Goal: Task Accomplishment & Management: Complete application form

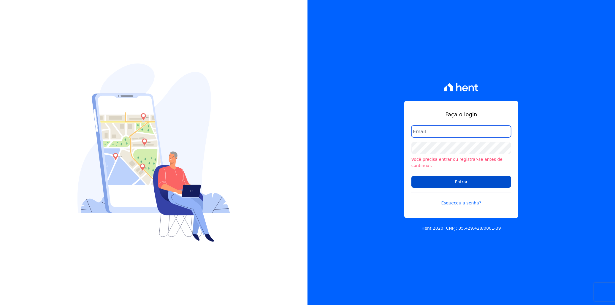
type input "italo.fernandes@e-arke.com"
click at [472, 178] on input "Entrar" at bounding box center [461, 182] width 100 height 12
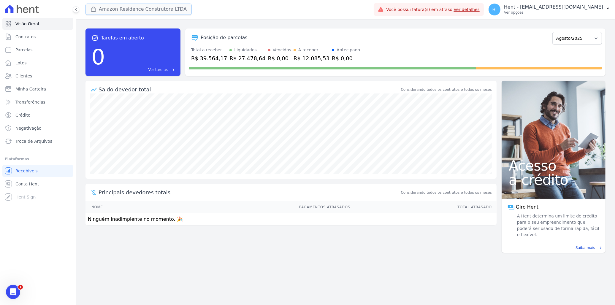
click at [108, 7] on button "Amazon Residence Construtora LTDA" at bounding box center [138, 9] width 106 height 11
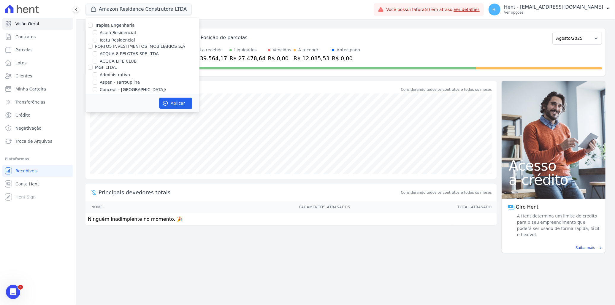
scroll to position [1951, 0]
click at [126, 104] on label "HILDEGARDO DE NORONHA" at bounding box center [117, 107] width 34 height 6
click at [97, 105] on input "[PERSON_NAME]" at bounding box center [95, 107] width 5 height 5
checkbox input "true"
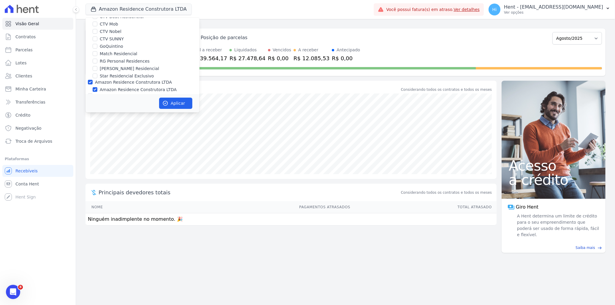
click at [116, 87] on label "Amazon Residence Construtora LTDA" at bounding box center [138, 90] width 77 height 6
click at [97, 87] on input "Amazon Residence Construtora LTDA" at bounding box center [95, 89] width 5 height 5
checkbox input "false"
click at [184, 101] on button "Aplicar" at bounding box center [175, 103] width 33 height 11
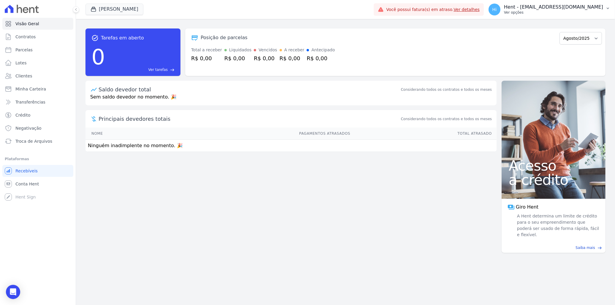
click at [542, 11] on p "Ver opções" at bounding box center [553, 12] width 99 height 5
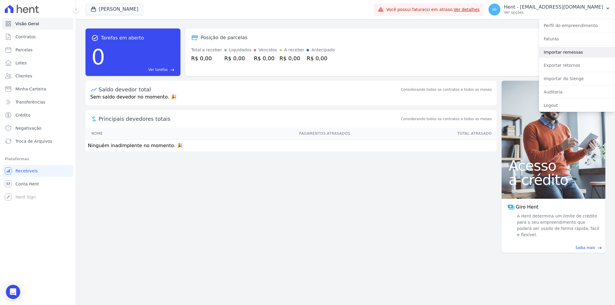
click at [578, 51] on link "Importar remessas" at bounding box center [577, 52] width 76 height 11
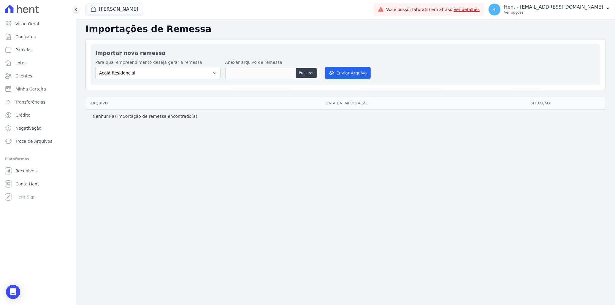
click at [183, 60] on div "Importar nova remessa Para qual empreendimento deseja gerar a remessa Acaiá Res…" at bounding box center [346, 64] width 510 height 41
click at [183, 71] on select "Acaiá Residencial Administrativo AGILE ELOI MENDES SPE SA Agile Pavican São Lou…" at bounding box center [157, 73] width 125 height 12
select select "2bdadd46-5d1b-4fa4-84f8-52c1ead576fb"
click at [95, 67] on select "Acaiá Residencial Administrativo AGILE ELOI MENDES SPE SA Agile Pavican São Lou…" at bounding box center [157, 73] width 125 height 12
click at [307, 73] on button "Procurar" at bounding box center [306, 72] width 21 height 9
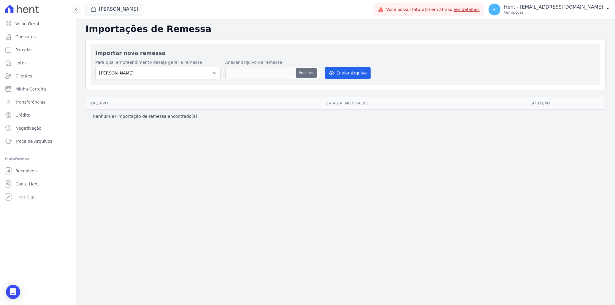
type input "TESTE01 - Hildegardo.txt"
click at [345, 74] on button "Enviar Arquivo" at bounding box center [348, 73] width 46 height 12
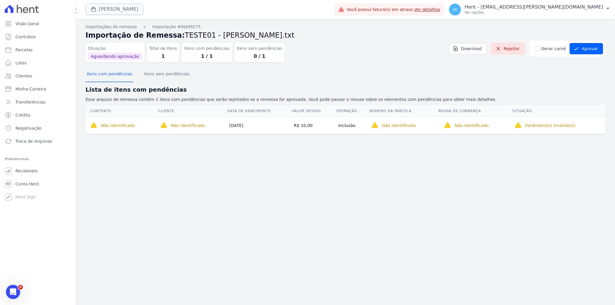
click at [119, 11] on button "[PERSON_NAME]" at bounding box center [114, 9] width 58 height 11
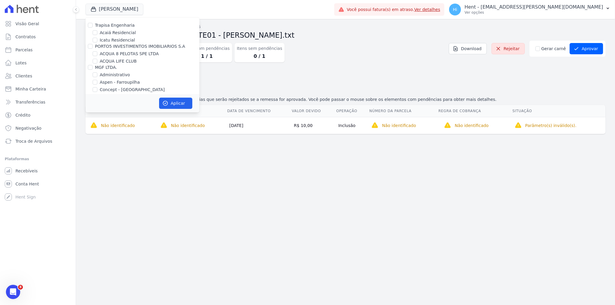
scroll to position [1951, 0]
click at [108, 115] on label "Estação Nogueira 3" at bounding box center [124, 118] width 48 height 6
click at [97, 116] on input "Estação Nogueira 3" at bounding box center [95, 118] width 5 height 5
checkbox input "true"
click at [109, 123] on label "[PERSON_NAME]" at bounding box center [117, 126] width 34 height 6
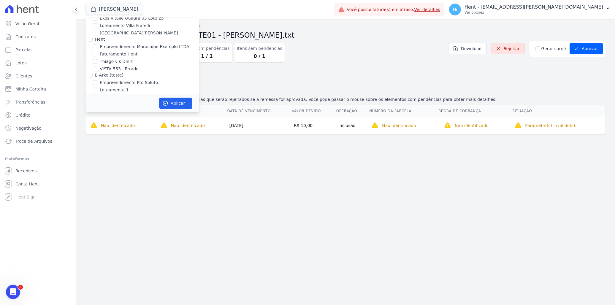
click at [97, 123] on input "[PERSON_NAME]" at bounding box center [95, 125] width 5 height 5
checkbox input "false"
click at [169, 102] on button "Aplicar" at bounding box center [175, 103] width 33 height 11
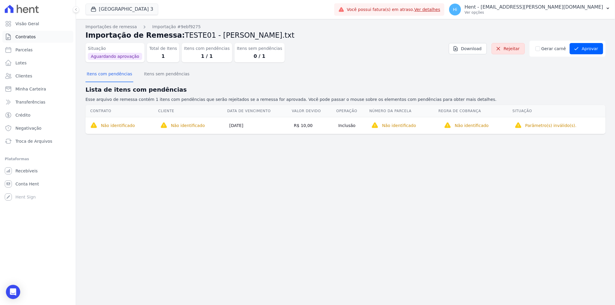
click at [28, 36] on span "Contratos" at bounding box center [25, 37] width 20 height 6
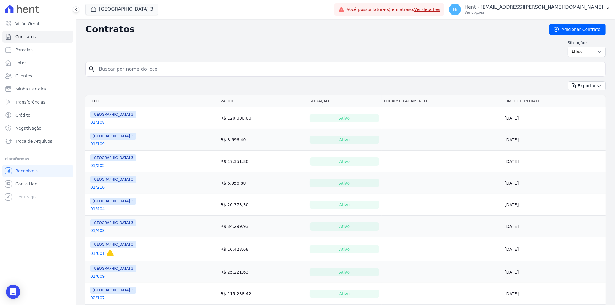
click at [98, 122] on link "01/108" at bounding box center [97, 122] width 15 height 6
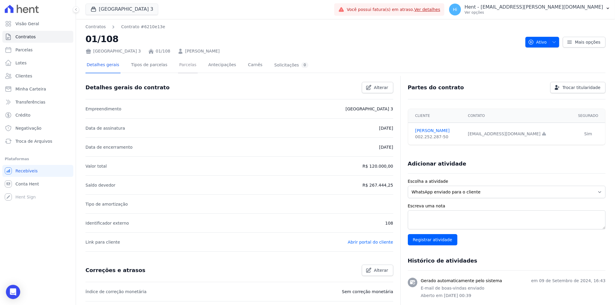
click at [178, 66] on link "Parcelas" at bounding box center [188, 66] width 20 height 16
click at [96, 28] on link "Contratos" at bounding box center [95, 27] width 20 height 6
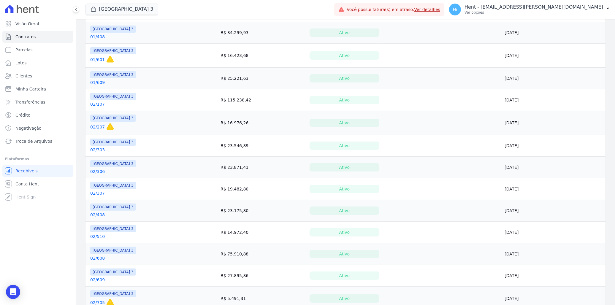
scroll to position [198, 0]
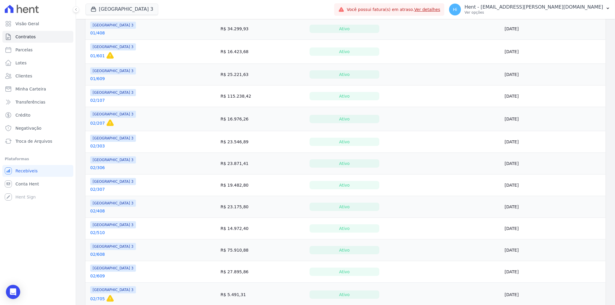
click at [99, 147] on link "02/303" at bounding box center [97, 146] width 15 height 6
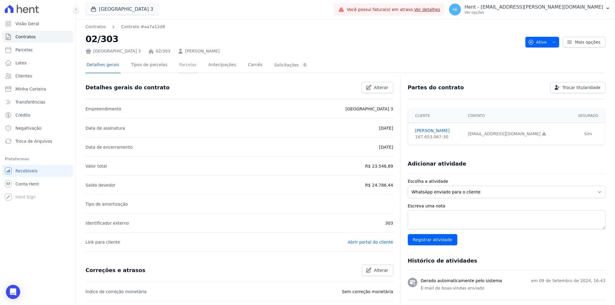
click at [180, 67] on link "Parcelas" at bounding box center [188, 66] width 20 height 16
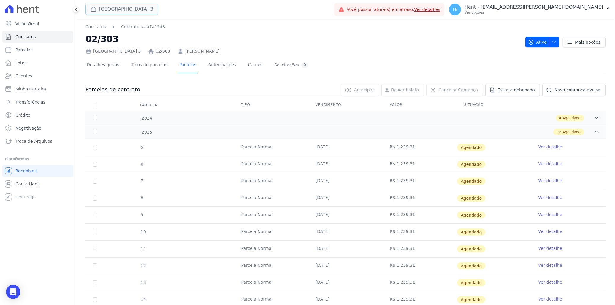
click at [107, 10] on button "[GEOGRAPHIC_DATA] 3" at bounding box center [121, 9] width 73 height 11
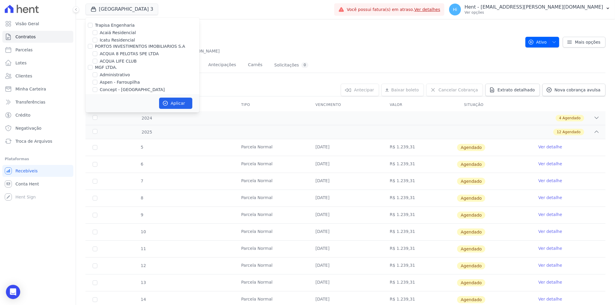
scroll to position [1951, 0]
click at [114, 115] on label "[GEOGRAPHIC_DATA] 3" at bounding box center [124, 118] width 48 height 6
click at [97, 116] on input "[GEOGRAPHIC_DATA] 3" at bounding box center [95, 118] width 5 height 5
checkbox input "false"
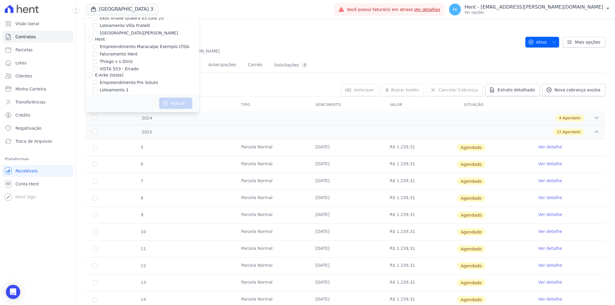
click at [107, 108] on label "[GEOGRAPHIC_DATA]" at bounding box center [122, 111] width 44 height 6
click at [97, 109] on input "[GEOGRAPHIC_DATA]" at bounding box center [95, 111] width 5 height 5
checkbox input "true"
click at [184, 99] on button "Aplicar" at bounding box center [175, 103] width 33 height 11
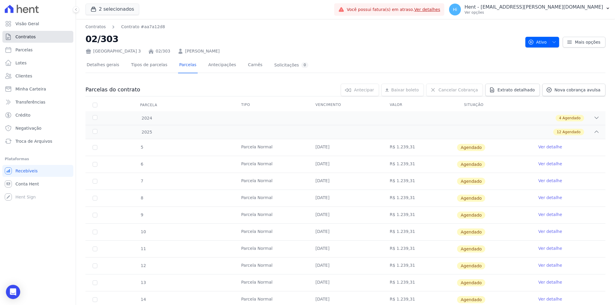
click at [36, 36] on link "Contratos" at bounding box center [37, 37] width 71 height 12
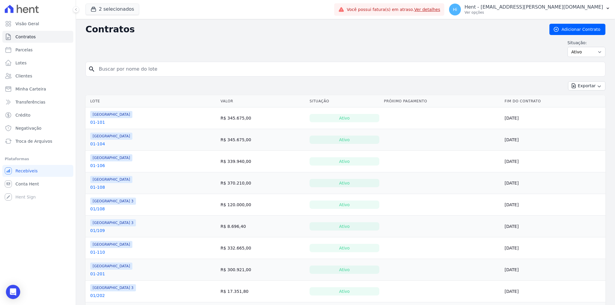
click at [96, 122] on link "01-101" at bounding box center [97, 122] width 15 height 6
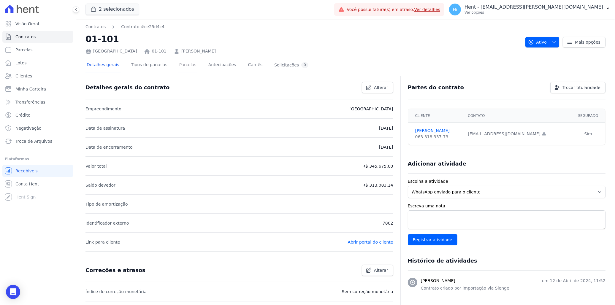
click at [182, 66] on link "Parcelas" at bounding box center [188, 66] width 20 height 16
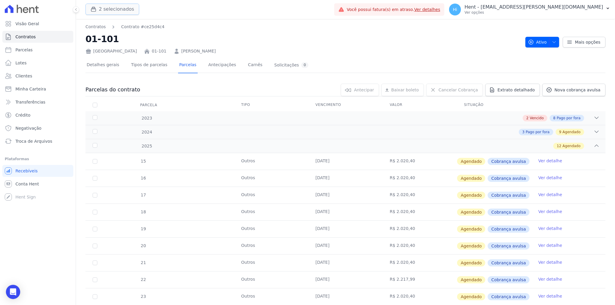
click at [122, 10] on button "2 selecionados" at bounding box center [112, 9] width 54 height 11
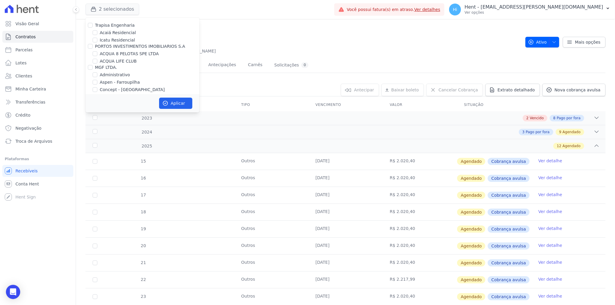
scroll to position [1951, 0]
click at [109, 108] on label "[GEOGRAPHIC_DATA]" at bounding box center [122, 111] width 44 height 6
click at [97, 109] on input "[GEOGRAPHIC_DATA]" at bounding box center [95, 111] width 5 height 5
checkbox input "false"
click at [109, 115] on label "[GEOGRAPHIC_DATA] 3" at bounding box center [124, 118] width 48 height 6
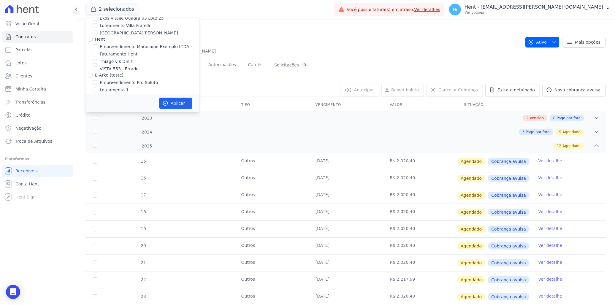
click at [97, 116] on input "[GEOGRAPHIC_DATA] 3" at bounding box center [95, 118] width 5 height 5
checkbox input "false"
click at [113, 123] on label "[PERSON_NAME]" at bounding box center [117, 126] width 34 height 6
click at [97, 123] on input "[PERSON_NAME]" at bounding box center [95, 125] width 5 height 5
checkbox input "true"
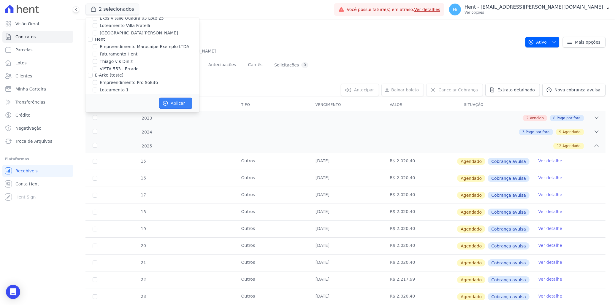
click at [174, 103] on button "Aplicar" at bounding box center [175, 103] width 33 height 11
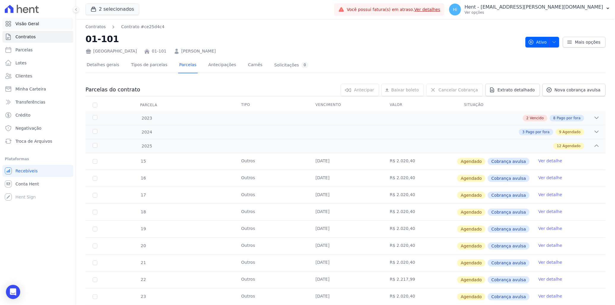
click at [28, 20] on link "Visão Geral" at bounding box center [37, 24] width 71 height 12
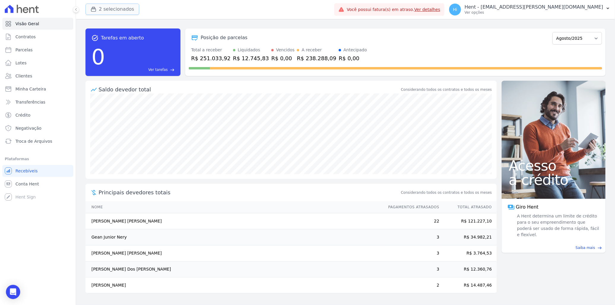
click at [120, 8] on button "2 selecionados" at bounding box center [112, 9] width 54 height 11
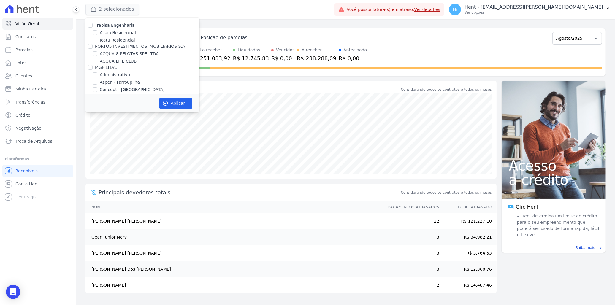
scroll to position [1951, 0]
click at [114, 108] on label "[GEOGRAPHIC_DATA]" at bounding box center [122, 111] width 44 height 6
click at [97, 109] on input "[GEOGRAPHIC_DATA]" at bounding box center [95, 111] width 5 height 5
checkbox input "false"
click at [173, 106] on button "Aplicar" at bounding box center [175, 103] width 33 height 11
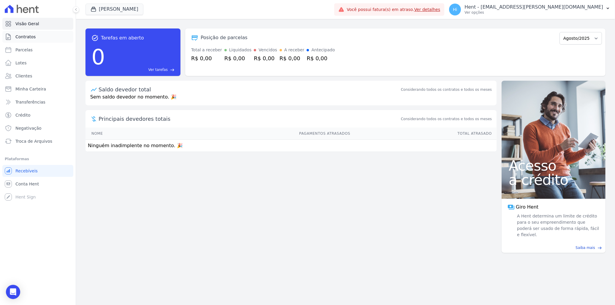
click at [35, 35] on link "Contratos" at bounding box center [37, 37] width 71 height 12
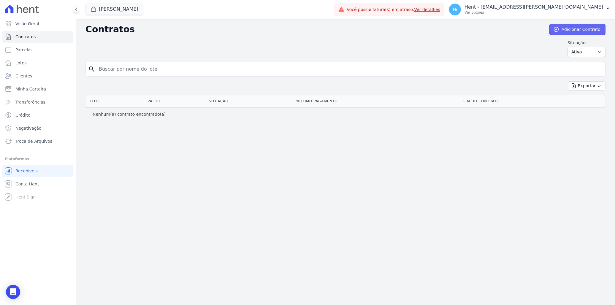
click at [573, 24] on link "Adicionar Contrato" at bounding box center [577, 29] width 56 height 11
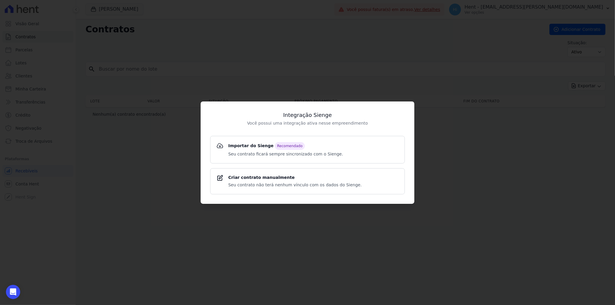
click at [179, 161] on div "Integração Sienge Você possui uma integração ativa nesse empreendimento Importa…" at bounding box center [307, 152] width 615 height 305
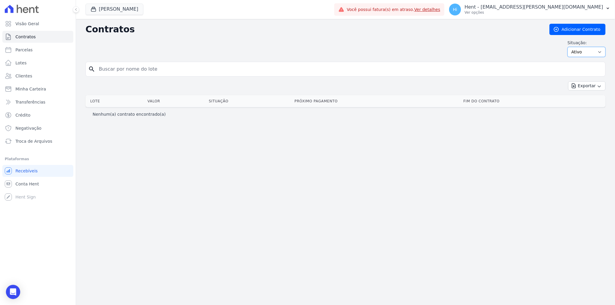
click at [580, 49] on select "Ativo Todos Pausado Distratado Rascunho Expirado Encerrado" at bounding box center [586, 52] width 38 height 10
select select "all"
click at [570, 47] on select "Ativo Todos Pausado Distratado Rascunho Expirado Encerrado" at bounding box center [586, 52] width 38 height 10
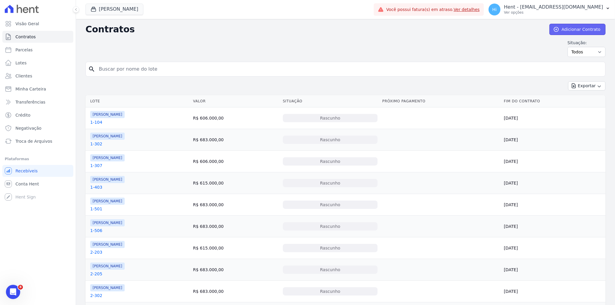
click at [577, 31] on link "Adicionar Contrato" at bounding box center [577, 29] width 56 height 11
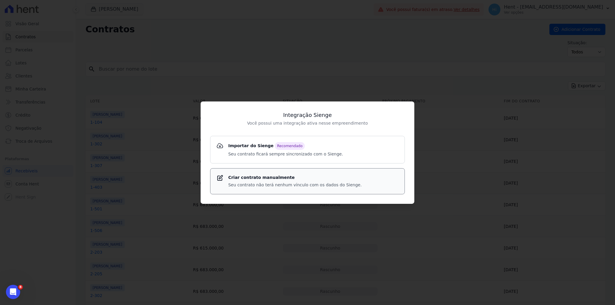
click at [262, 179] on strong "Criar contrato manualmente" at bounding box center [295, 177] width 134 height 6
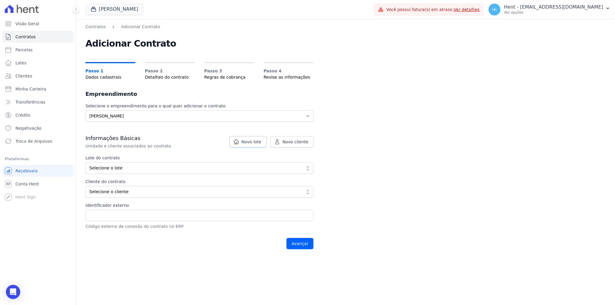
click at [251, 143] on span "Novo lote" at bounding box center [252, 142] width 20 height 6
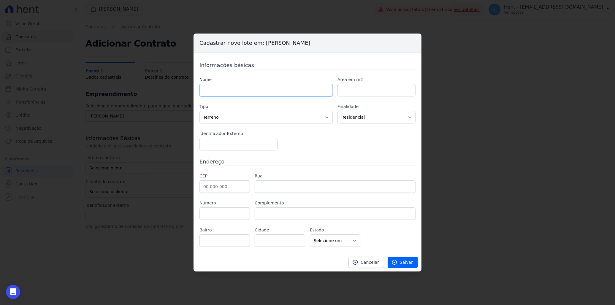
click at [230, 91] on input "text" at bounding box center [265, 90] width 133 height 12
type input "lote teste"
click at [223, 189] on input "text" at bounding box center [224, 186] width 50 height 12
type input "81.050-140"
select select "PR"
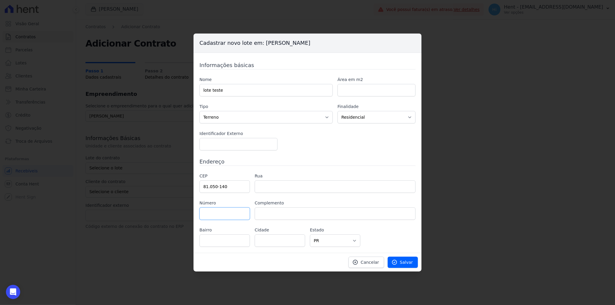
type input "Rua Francisco Ader"
type input "Novo Mundo"
type input "Curitiba"
click at [232, 211] on input "text" at bounding box center [224, 213] width 50 height 12
type input "0"
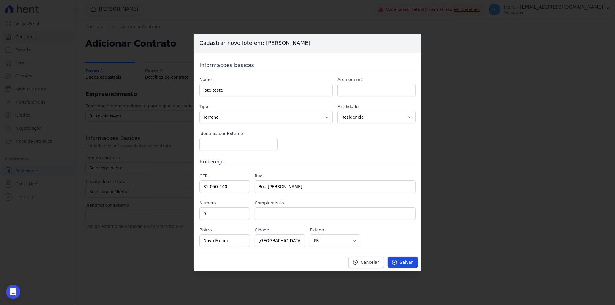
click at [406, 266] on link "Salvar" at bounding box center [403, 262] width 30 height 11
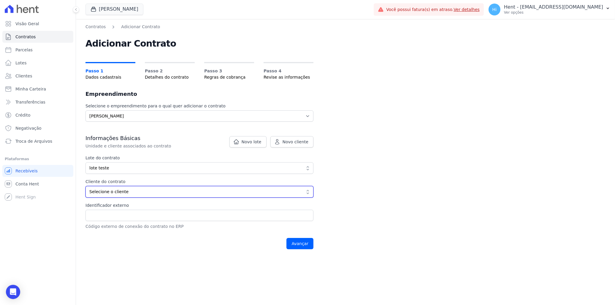
click at [179, 190] on span "Selecione o cliente" at bounding box center [195, 192] width 212 height 6
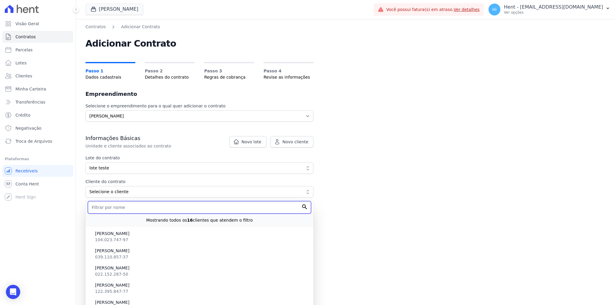
click at [209, 210] on input "text" at bounding box center [199, 207] width 223 height 12
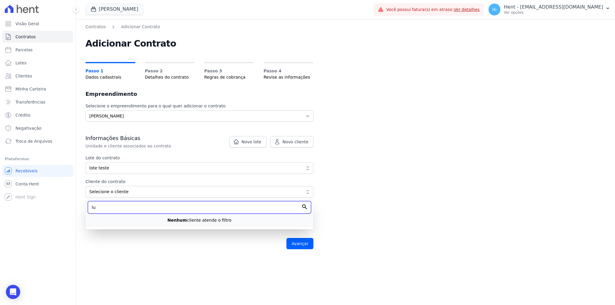
type input "l"
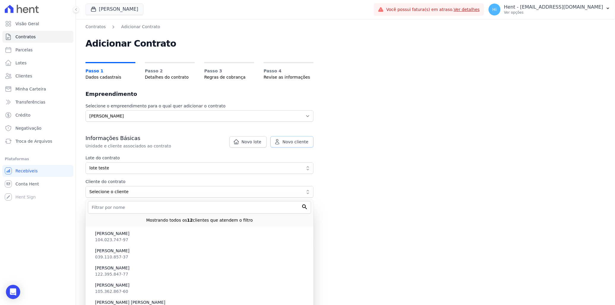
click at [298, 140] on span "Novo cliente" at bounding box center [296, 142] width 26 height 6
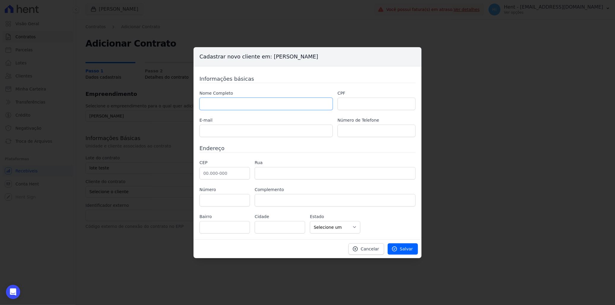
click at [237, 101] on input "text" at bounding box center [265, 104] width 133 height 12
click at [293, 104] on input "text" at bounding box center [265, 104] width 133 height 12
paste input "Luis Carlos Pessanha"
type input "Luis Carlos Pessanha"
click at [227, 130] on input "text" at bounding box center [265, 131] width 133 height 12
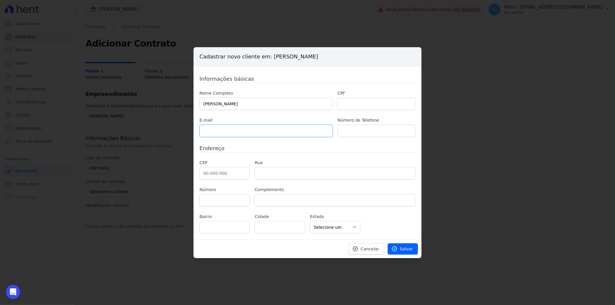
paste input "rgsilva@genesisempreendimentos.com.br"
type input "rgsilva@genesisempreendimentos.com.br"
click at [206, 176] on input "text" at bounding box center [224, 173] width 50 height 12
type input "81.050-140"
type input "Rua Francisco Ader"
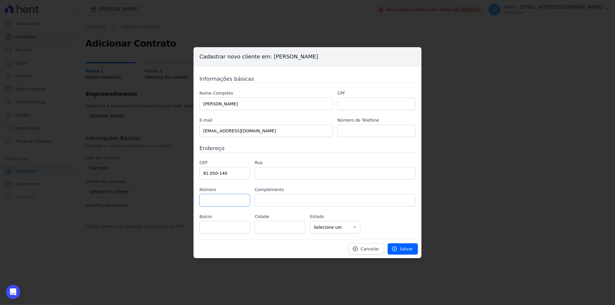
type input "Novo Mundo"
type input "Curitiba"
select select "PR"
type input "0"
click at [364, 105] on input "text" at bounding box center [376, 104] width 78 height 12
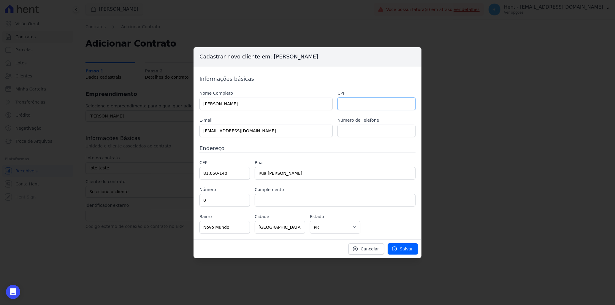
paste input "054.715.967-65"
type input "054.715.967-65"
click at [405, 250] on span "Salvar" at bounding box center [406, 249] width 13 height 6
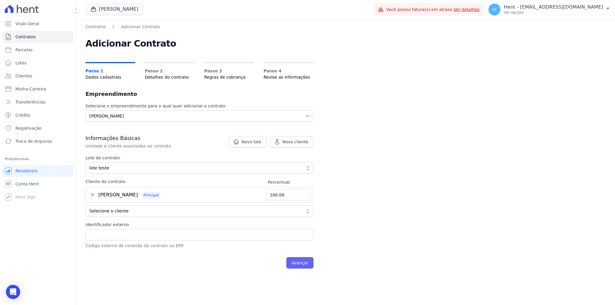
click at [299, 265] on input "Avançar" at bounding box center [299, 262] width 27 height 11
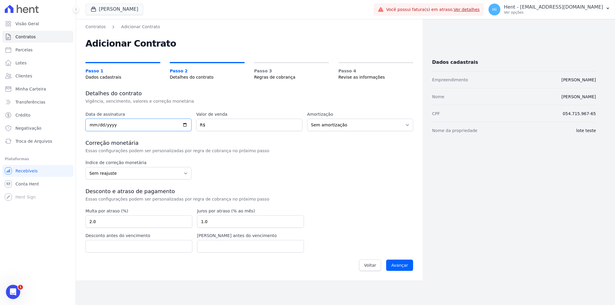
click at [185, 125] on input "date" at bounding box center [138, 125] width 106 height 12
type input "[DATE]"
click at [238, 124] on input "number" at bounding box center [249, 125] width 106 height 12
type input "10"
click at [402, 265] on input "Avançar" at bounding box center [399, 265] width 27 height 11
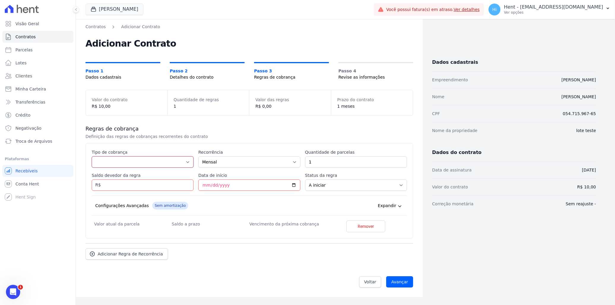
click at [161, 161] on select "Parcela Normal Entrada Sinal Intercalada Chaves Pré-chaves Pós-chaves Impostos …" at bounding box center [143, 161] width 102 height 11
select select "standard"
click at [92, 156] on select "Parcela Normal Entrada Sinal Intercalada Chaves Pré-chaves Pós-chaves Impostos …" at bounding box center [143, 161] width 102 height 11
type input "10"
type input "[DATE]"
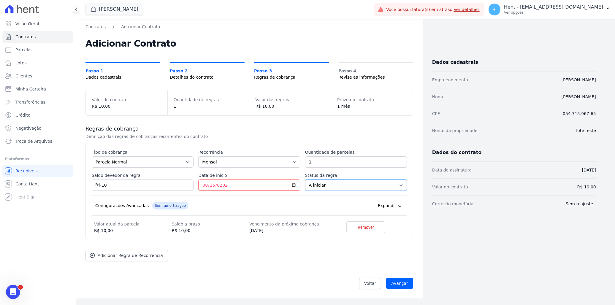
click at [324, 185] on select "A iniciar Em aberto" at bounding box center [356, 185] width 102 height 11
select select "started"
click at [305, 180] on select "A iniciar Em aberto" at bounding box center [356, 185] width 102 height 11
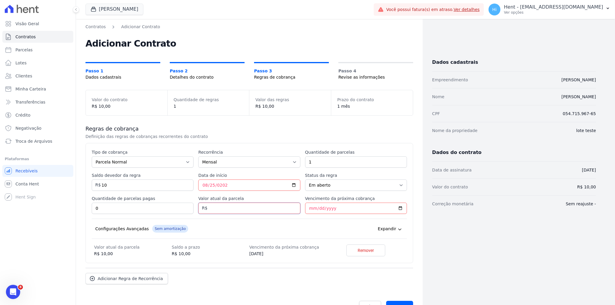
click at [234, 207] on input "Valor atual da parcela" at bounding box center [249, 208] width 102 height 11
type input "10"
click at [398, 208] on input "Vencimento da próxima cobrança" at bounding box center [356, 208] width 102 height 11
type input "[DATE]"
click at [284, 226] on div "Configurações Avançadas Sem amortização Price adjustment index/ Price adjustmen…" at bounding box center [249, 229] width 315 height 20
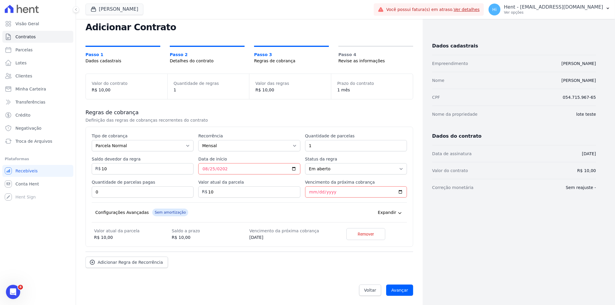
scroll to position [17, 0]
click at [401, 289] on input "Avançar" at bounding box center [399, 289] width 27 height 11
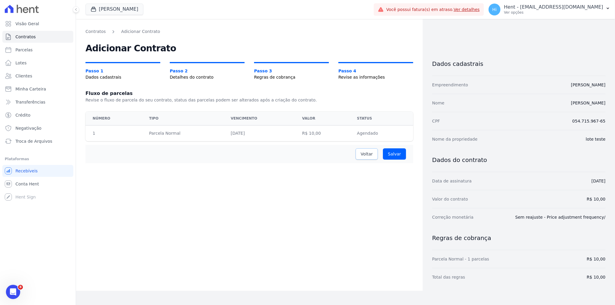
click at [370, 153] on span "Voltar" at bounding box center [367, 154] width 12 height 6
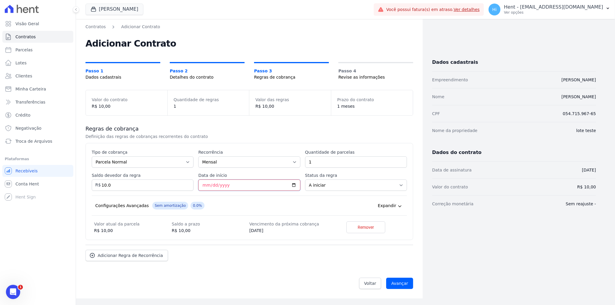
click at [205, 188] on input "2025-08-25" at bounding box center [249, 185] width 102 height 11
type input "2025-08-26"
click at [256, 207] on div "Configurações Avançadas Sem amortização 0.0% Price adjustment index/ Price adju…" at bounding box center [249, 206] width 315 height 20
click at [401, 285] on input "Avançar" at bounding box center [399, 283] width 27 height 11
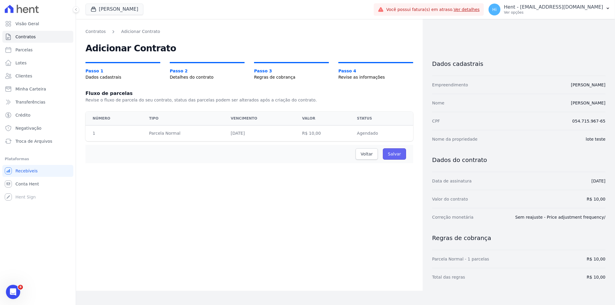
click at [399, 156] on input "Salvar" at bounding box center [394, 153] width 23 height 11
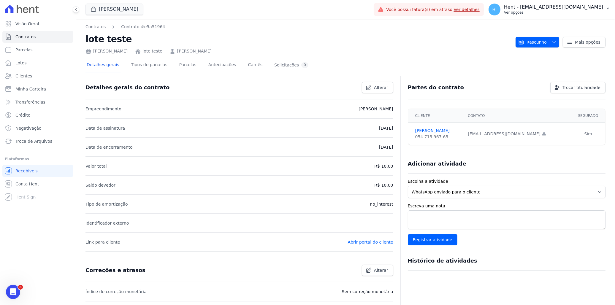
click at [561, 13] on p "Ver opções" at bounding box center [553, 12] width 99 height 5
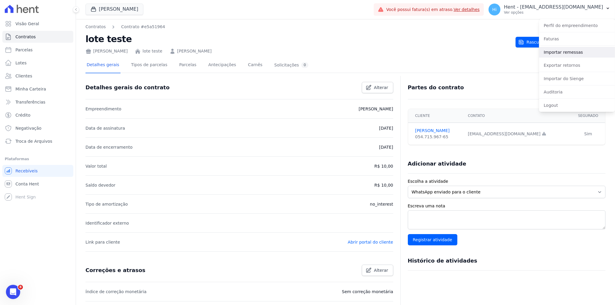
click at [563, 54] on link "Importar remessas" at bounding box center [577, 52] width 76 height 11
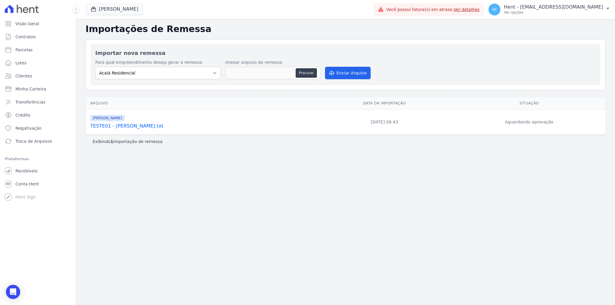
click at [126, 129] on link "TESTE01 - [PERSON_NAME].txt" at bounding box center [201, 126] width 223 height 7
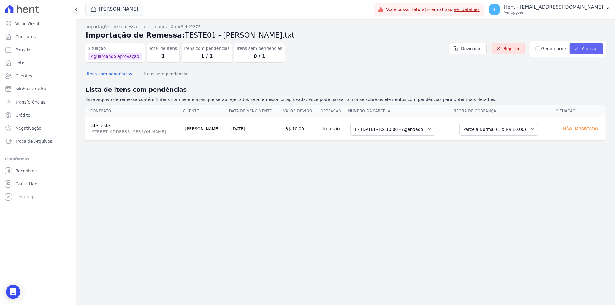
click at [583, 49] on button "Aprovar" at bounding box center [586, 48] width 34 height 11
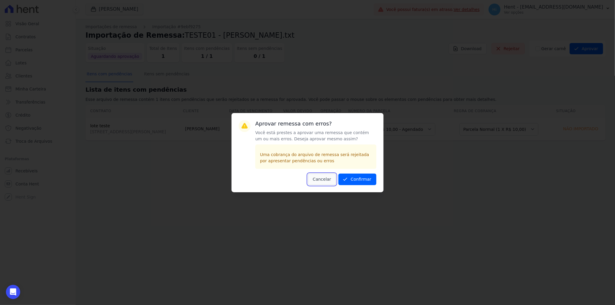
click at [324, 182] on button "Cancelar" at bounding box center [322, 180] width 28 height 12
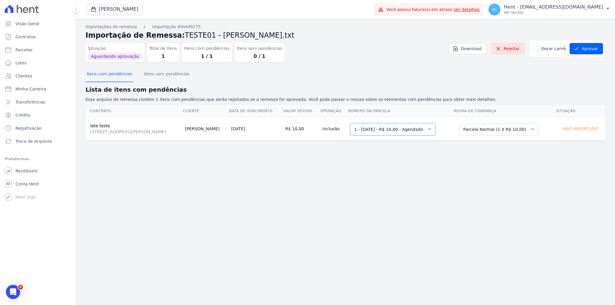
click at [423, 130] on select "Selecione uma 1 - [DATE] - R$ 10,00 - Agendado" at bounding box center [392, 129] width 85 height 12
click at [350, 123] on select "Selecione uma 1 - [DATE] - R$ 10,00 - Agendado" at bounding box center [392, 129] width 85 height 12
click at [511, 128] on select "Selecione uma Nova Parcela Avulsa Parcela Avulsa Existente Parcela Normal (1 X …" at bounding box center [498, 129] width 79 height 12
click at [459, 123] on select "Selecione uma Nova Parcela Avulsa Parcela Avulsa Existente Parcela Normal (1 X …" at bounding box center [498, 129] width 79 height 12
click at [152, 77] on button "Itens sem pendências" at bounding box center [167, 74] width 48 height 15
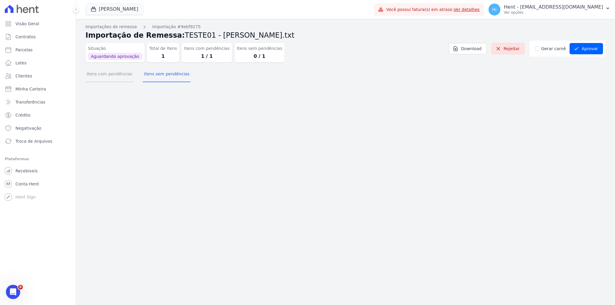
click at [109, 78] on button "Itens com pendências" at bounding box center [109, 74] width 48 height 15
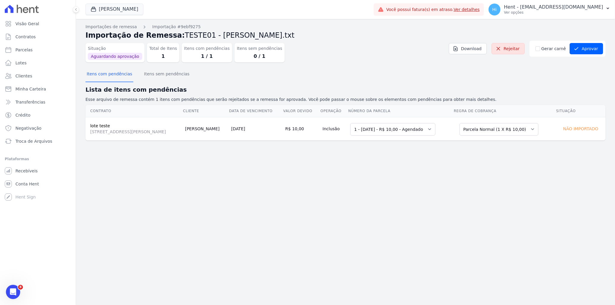
click at [361, 49] on div "Situação Aguardando aprovação Total de Itens 1 Itens com pendências 1 / 1 Itens…" at bounding box center [236, 52] width 303 height 22
click at [485, 128] on select "Selecione uma Nova Parcela Avulsa Parcela Avulsa Existente Parcela Normal (1 X …" at bounding box center [498, 129] width 79 height 12
click at [485, 128] on select "Selecione uma Nova Parcela Avulsa Parcela Avulsa Existente Parcela Normal (1 X …" at bounding box center [484, 129] width 79 height 12
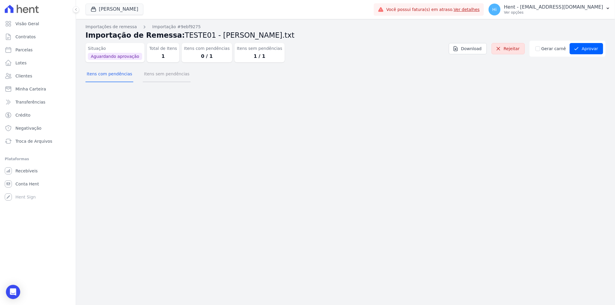
click at [159, 73] on button "Itens sem pendências" at bounding box center [167, 74] width 48 height 15
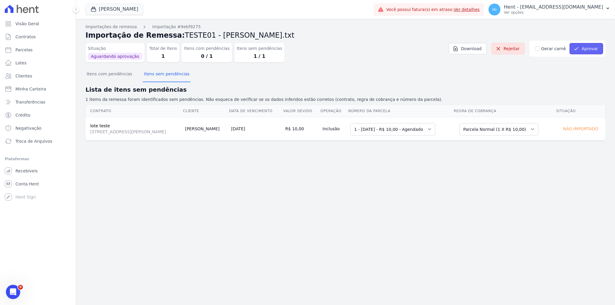
click at [588, 49] on button "Aprovar" at bounding box center [586, 48] width 34 height 11
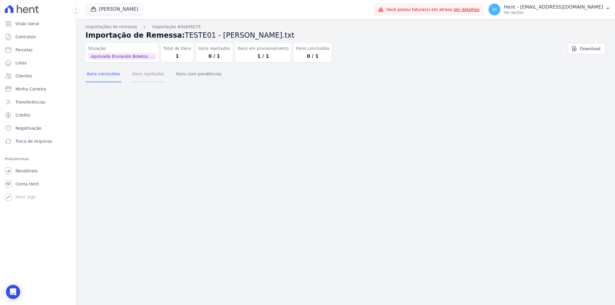
click at [145, 74] on button "Itens rejeitados" at bounding box center [148, 74] width 34 height 15
click at [179, 73] on button "Itens com pendências" at bounding box center [199, 74] width 48 height 15
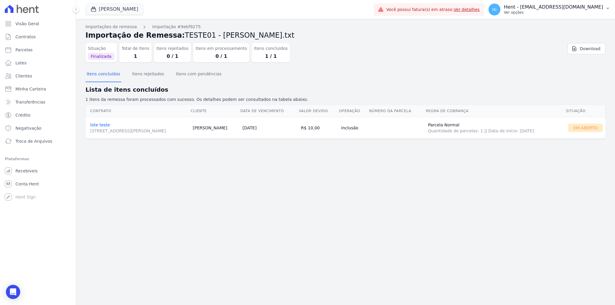
click at [538, 11] on p "Ver opções" at bounding box center [553, 12] width 99 height 5
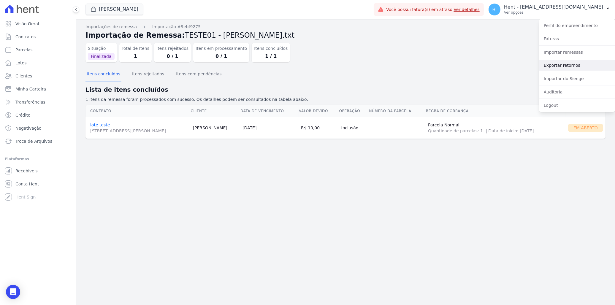
click at [570, 64] on link "Exportar retornos" at bounding box center [577, 65] width 76 height 11
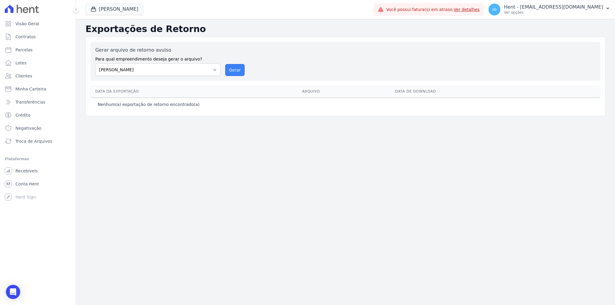
click at [237, 69] on button "Gerar" at bounding box center [235, 70] width 20 height 12
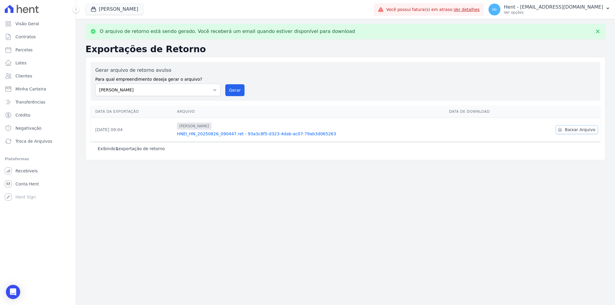
click at [576, 131] on span "Baixar Arquivo" at bounding box center [580, 130] width 31 height 6
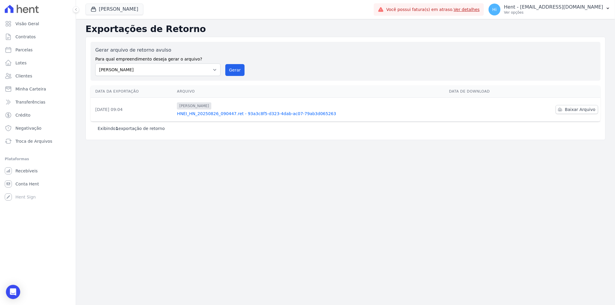
click at [259, 115] on link "HNEI_HN_20250826_090447.ret - 93a3c8f5-d323-4dab-ac07-79ab3d065263" at bounding box center [310, 114] width 267 height 6
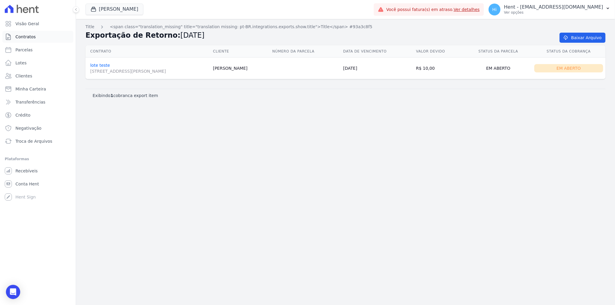
click at [29, 34] on span "Contratos" at bounding box center [25, 37] width 20 height 6
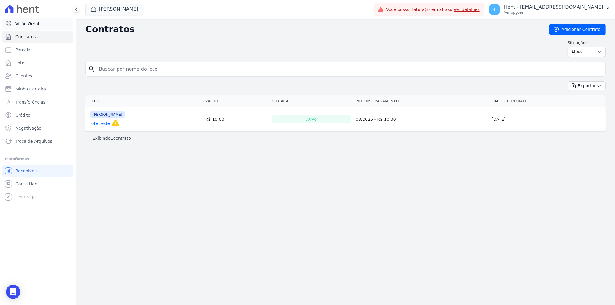
click at [45, 26] on link "Visão Geral" at bounding box center [37, 24] width 71 height 12
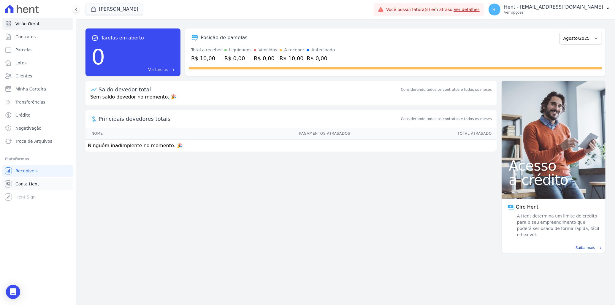
click at [34, 182] on span "Conta Hent" at bounding box center [26, 184] width 23 height 6
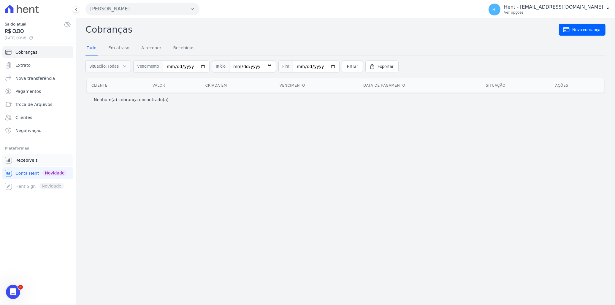
click at [26, 163] on span "Recebíveis" at bounding box center [26, 160] width 22 height 6
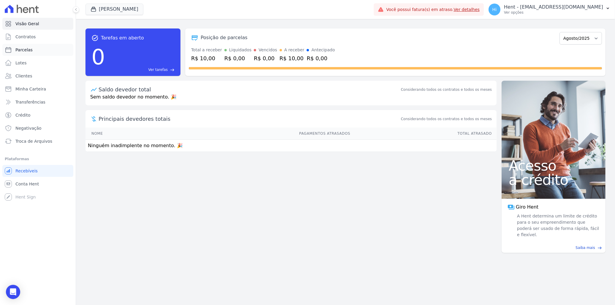
click at [35, 50] on link "Parcelas" at bounding box center [37, 50] width 71 height 12
select select
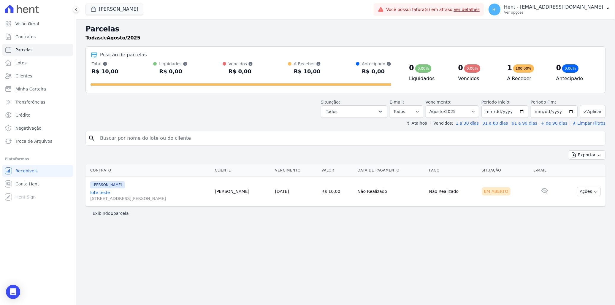
click at [99, 194] on link "lote teste Rua Francisco Ader, 0, Novo Mundo" at bounding box center [150, 196] width 120 height 12
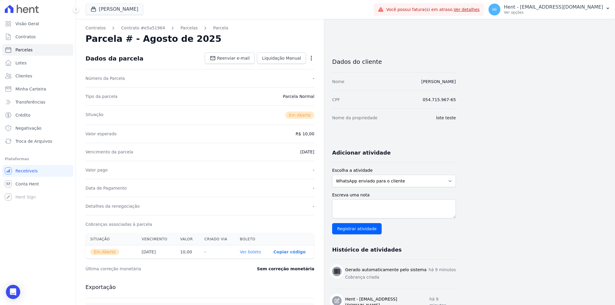
click at [312, 58] on icon "button" at bounding box center [311, 58] width 6 height 6
click at [294, 76] on link "Cancelar Cobrança" at bounding box center [286, 77] width 52 height 11
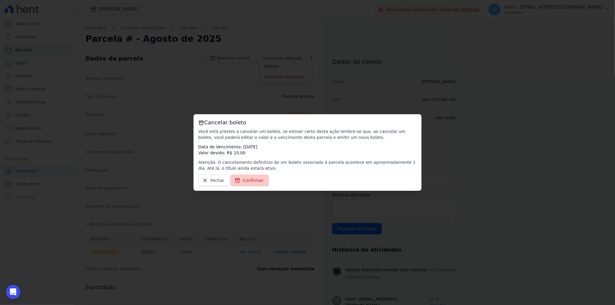
click at [247, 180] on span "Confirmar" at bounding box center [253, 180] width 21 height 6
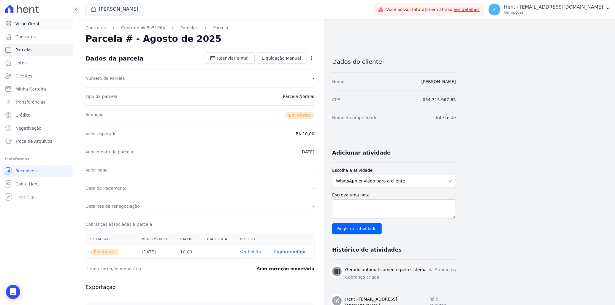
click at [38, 23] on link "Visão Geral" at bounding box center [37, 24] width 71 height 12
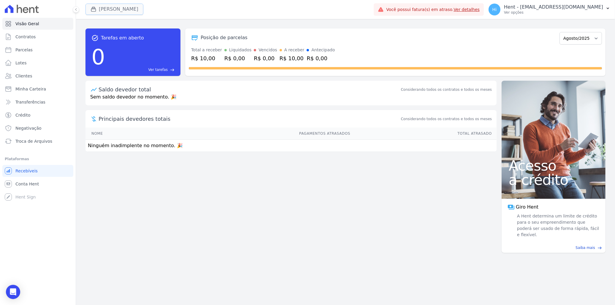
click at [132, 5] on button "Hildegardo De Noronha" at bounding box center [114, 9] width 58 height 11
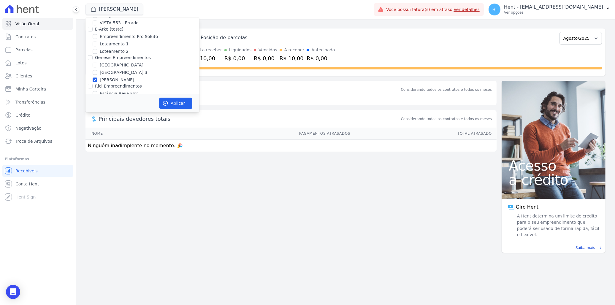
scroll to position [3981, 0]
click at [102, 143] on label "DC4 EMPREENDIMENTOS E PARTICIPACOES LTDA" at bounding box center [145, 145] width 101 height 5
click at [93, 143] on input "DC4 EMPREENDIMENTOS E PARTICIPACOES LTDA" at bounding box center [90, 145] width 5 height 5
checkbox input "true"
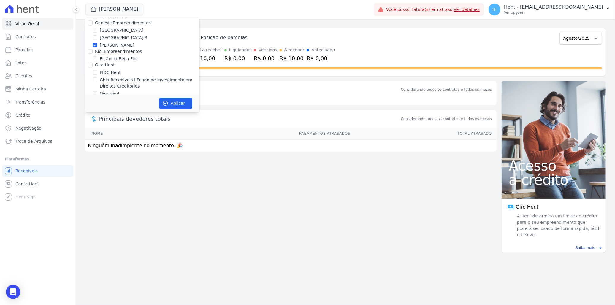
scroll to position [1947, 0]
drag, startPoint x: 114, startPoint y: 58, endPoint x: 117, endPoint y: 58, distance: 3.3
click at [114, 108] on label "[PERSON_NAME]" at bounding box center [117, 111] width 34 height 6
click at [97, 109] on input "[PERSON_NAME]" at bounding box center [95, 111] width 5 height 5
checkbox input "false"
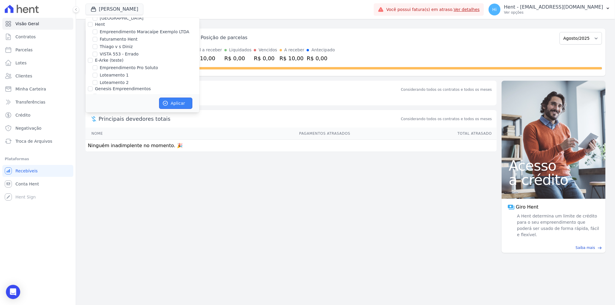
click at [176, 103] on button "Aplicar" at bounding box center [175, 103] width 33 height 11
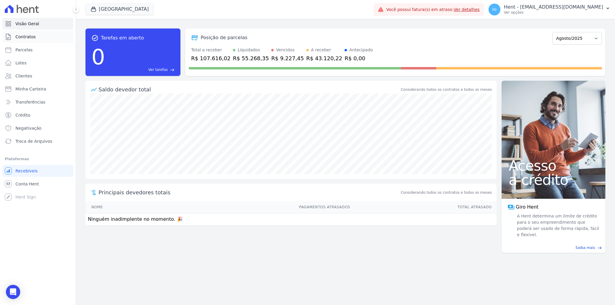
click at [25, 38] on span "Contratos" at bounding box center [25, 37] width 20 height 6
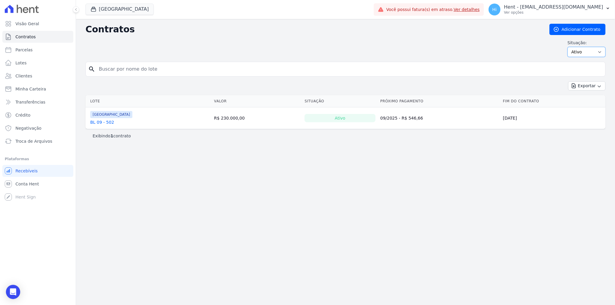
click at [582, 54] on select "Ativo Todos Pausado Distratado Rascunho Expirado Encerrado" at bounding box center [586, 52] width 38 height 10
click at [580, 53] on select "Ativo Todos Pausado Distratado Rascunho Expirado Encerrado" at bounding box center [586, 52] width 38 height 10
select select "draft"
click at [570, 47] on select "Ativo Todos Pausado Distratado Rascunho Expirado Encerrado" at bounding box center [586, 52] width 38 height 10
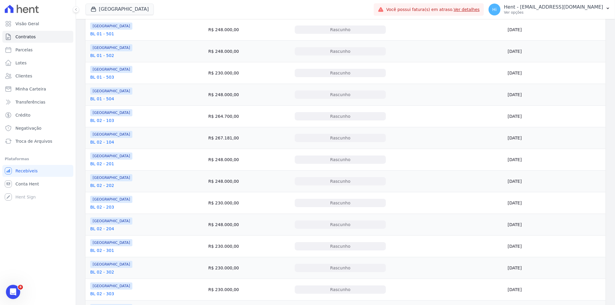
scroll to position [272, 0]
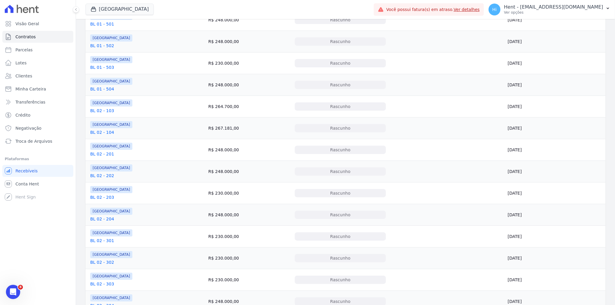
drag, startPoint x: 610, startPoint y: 154, endPoint x: 613, endPoint y: 140, distance: 14.3
click at [613, 140] on main "Contratos Adicionar Contrato Situação: Ativo Todos Pausado Distratado Rascunho …" at bounding box center [345, 162] width 539 height 286
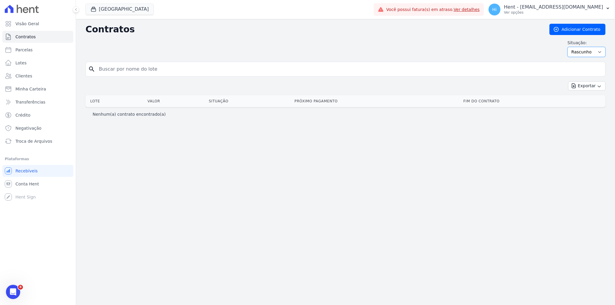
click at [587, 52] on select "Ativo Todos Pausado Distratado Rascunho Expirado Encerrado" at bounding box center [586, 52] width 38 height 10
select select
click at [570, 47] on select "Ativo Todos Pausado Distratado Rascunho Expirado Encerrado" at bounding box center [586, 52] width 38 height 10
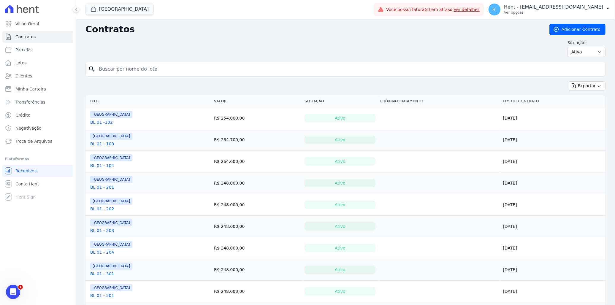
click at [97, 144] on link "BL 01 - 103" at bounding box center [102, 144] width 24 height 6
click at [101, 208] on link "BL 01 - 202" at bounding box center [102, 209] width 24 height 6
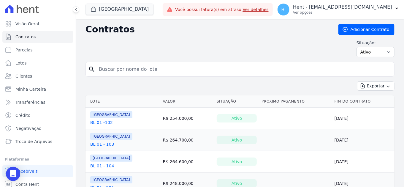
click at [23, 30] on ul "Visão Geral Contratos Parcelas Lotes Clientes Minha Carteira Transferências Cré…" at bounding box center [37, 82] width 71 height 129
click at [23, 24] on span "Visão Geral" at bounding box center [27, 24] width 24 height 6
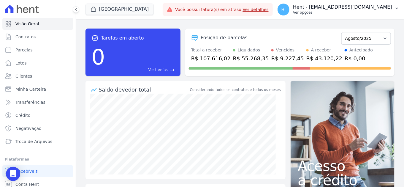
click at [325, 4] on p "Hent - [EMAIL_ADDRESS][DOMAIN_NAME]" at bounding box center [342, 7] width 99 height 6
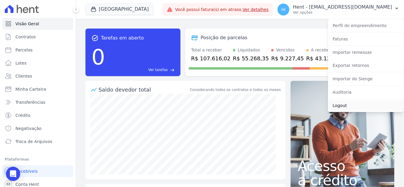
click at [349, 105] on link "Logout" at bounding box center [366, 105] width 76 height 11
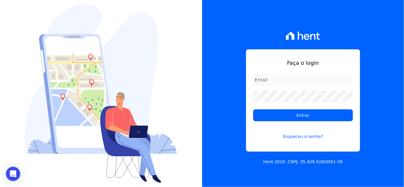
type input "italo.fernandes@e-arke.com"
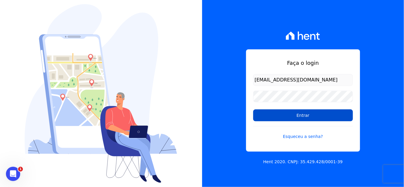
click at [277, 117] on input "Entrar" at bounding box center [303, 115] width 100 height 12
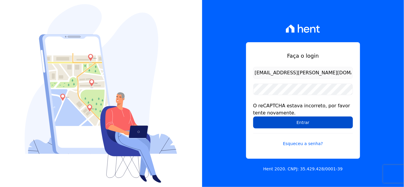
click at [275, 123] on input "Entrar" at bounding box center [303, 122] width 100 height 12
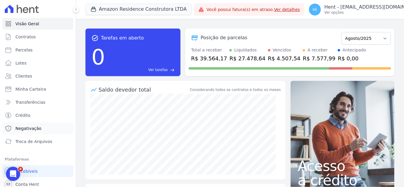
click at [25, 129] on span "Negativação" at bounding box center [28, 128] width 26 height 6
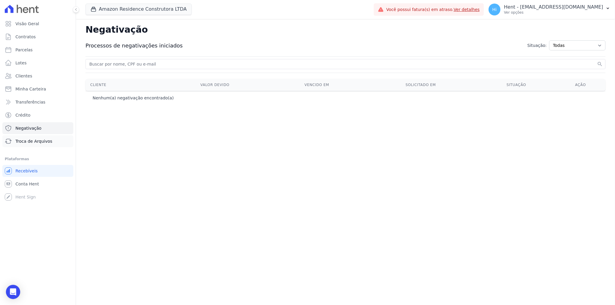
click at [36, 140] on span "Troca de Arquivos" at bounding box center [33, 141] width 37 height 6
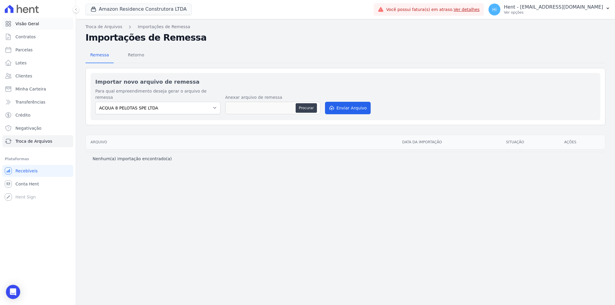
click at [17, 24] on span "Visão Geral" at bounding box center [27, 24] width 24 height 6
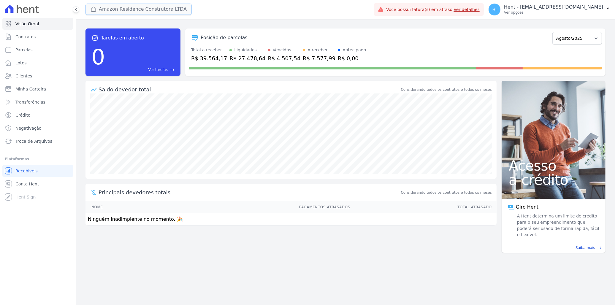
click at [131, 4] on button "Amazon Residence Construtora LTDA" at bounding box center [138, 9] width 106 height 11
click at [138, 10] on button "Amazon Residence Construtora LTDA" at bounding box center [138, 9] width 106 height 11
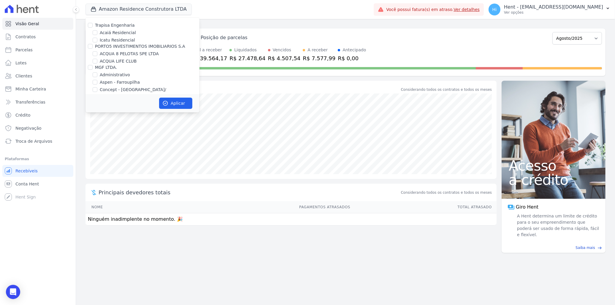
scroll to position [2223, 0]
click at [108, 104] on label "HABRAS SUZANO" at bounding box center [118, 107] width 36 height 6
click at [97, 105] on input "HABRAS SUZANO" at bounding box center [95, 107] width 5 height 5
checkbox input "true"
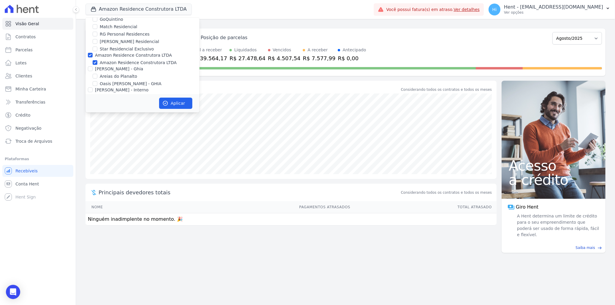
scroll to position [782, 0]
click at [105, 48] on label "Amazon Residence Construtora LTDA" at bounding box center [138, 51] width 77 height 6
click at [97, 49] on input "Amazon Residence Construtora LTDA" at bounding box center [95, 51] width 5 height 5
checkbox input "false"
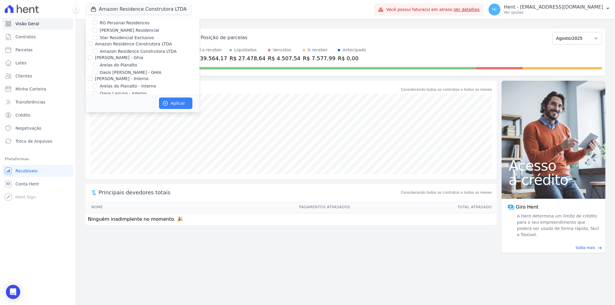
click at [177, 104] on button "Aplicar" at bounding box center [175, 103] width 33 height 11
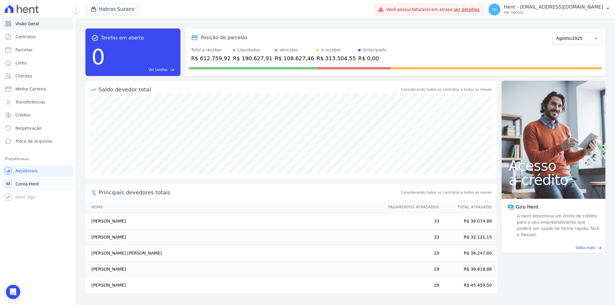
click at [35, 181] on span "Conta Hent" at bounding box center [26, 184] width 23 height 6
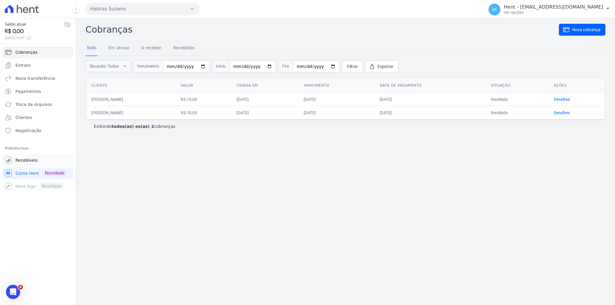
click at [36, 157] on link "Recebíveis" at bounding box center [37, 160] width 71 height 12
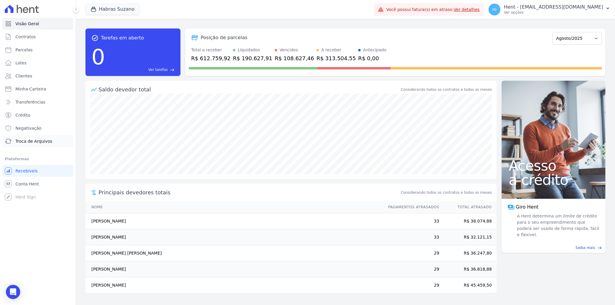
click at [31, 138] on link "Troca de Arquivos" at bounding box center [37, 141] width 71 height 12
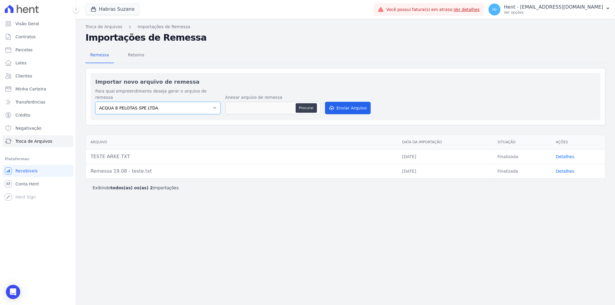
drag, startPoint x: 193, startPoint y: 101, endPoint x: 192, endPoint y: 105, distance: 4.0
click at [193, 102] on select "ACQUA 8 PELOTAS SPE LTDA ACQUA LIFE CLUB [GEOGRAPHIC_DATA] Arcos Itaquera ARTE …" at bounding box center [157, 108] width 125 height 12
select select "cf44b11e-3b76-41e2-b42d-95b70188d89e"
click at [95, 102] on select "ACQUA 8 PELOTAS SPE LTDA ACQUA LIFE CLUB [GEOGRAPHIC_DATA] Arcos Itaquera ARTE …" at bounding box center [157, 108] width 125 height 12
click at [404, 154] on link "Detalhes" at bounding box center [565, 156] width 18 height 5
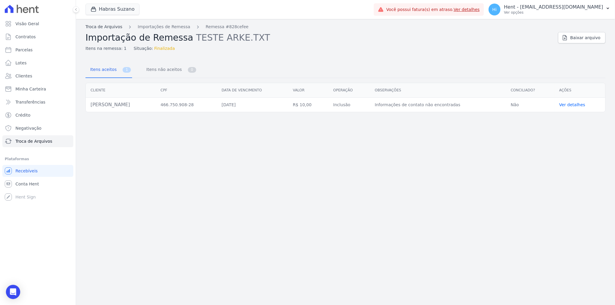
click at [101, 27] on link "Troca de Arquivos" at bounding box center [103, 27] width 37 height 6
select select "cf44b11e-3b76-41e2-b42d-95b70188d89e"
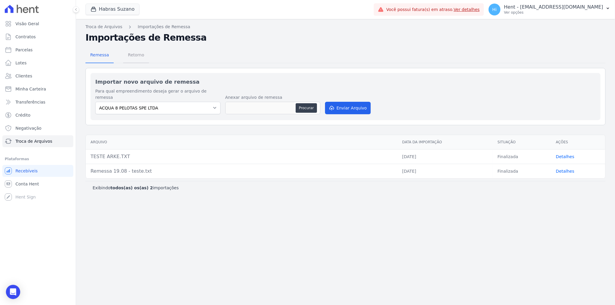
click at [129, 55] on span "Retorno" at bounding box center [135, 55] width 23 height 12
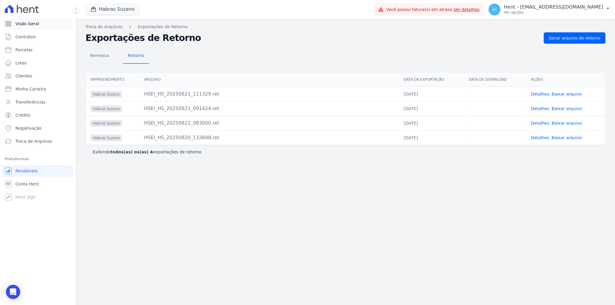
click at [26, 24] on span "Visão Geral" at bounding box center [27, 24] width 24 height 6
